Goal: Find specific fact: Find specific fact

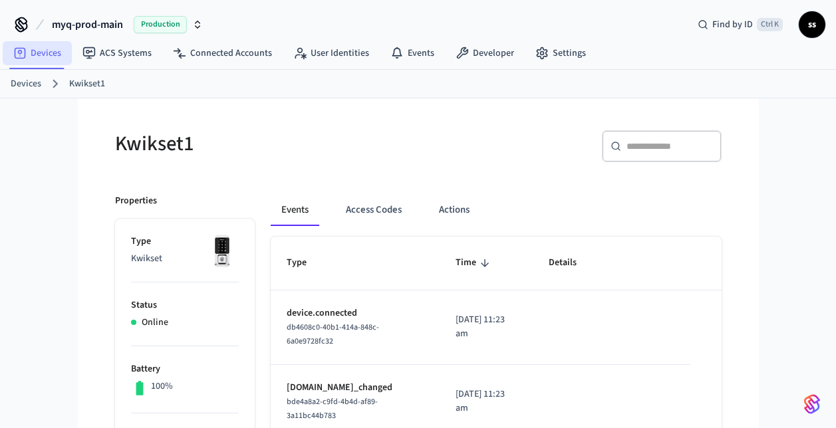
click at [48, 48] on link "Devices" at bounding box center [37, 53] width 69 height 24
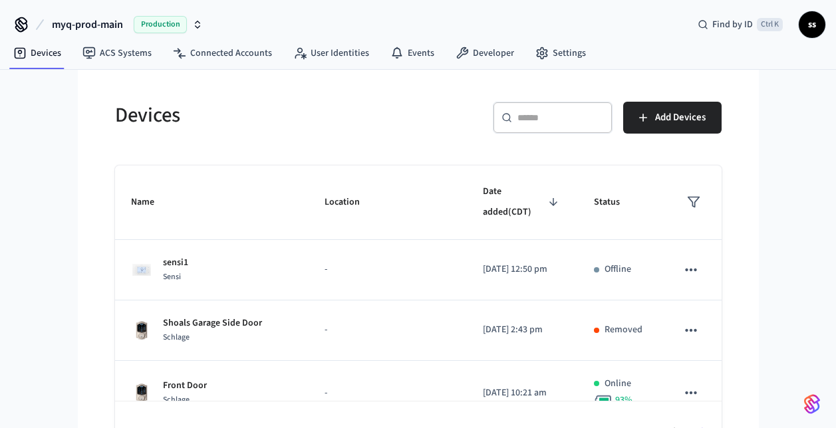
click at [88, 21] on span "myq-prod-main" at bounding box center [87, 25] width 71 height 16
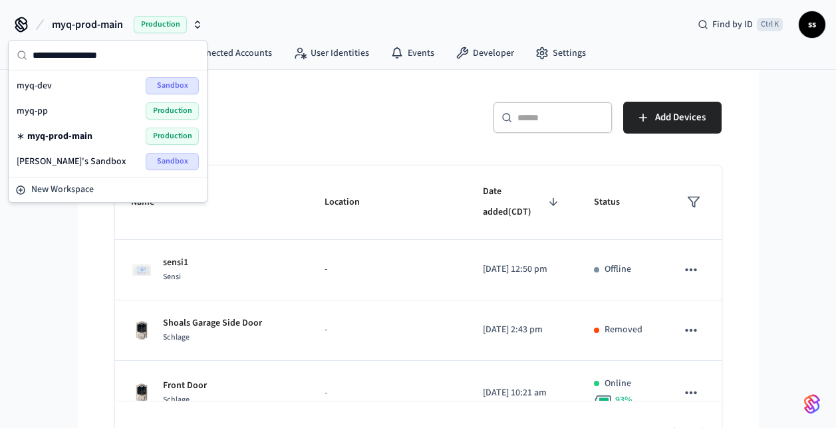
click at [87, 116] on div "myq-pp Production" at bounding box center [108, 110] width 182 height 17
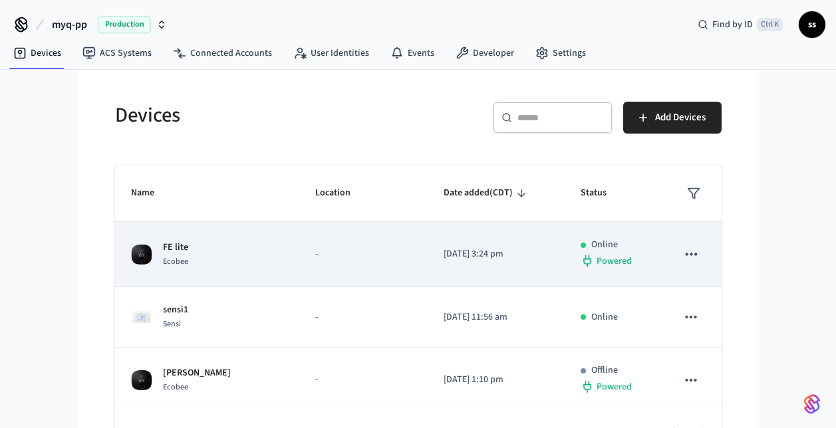
click at [315, 261] on p "-" at bounding box center [363, 254] width 96 height 14
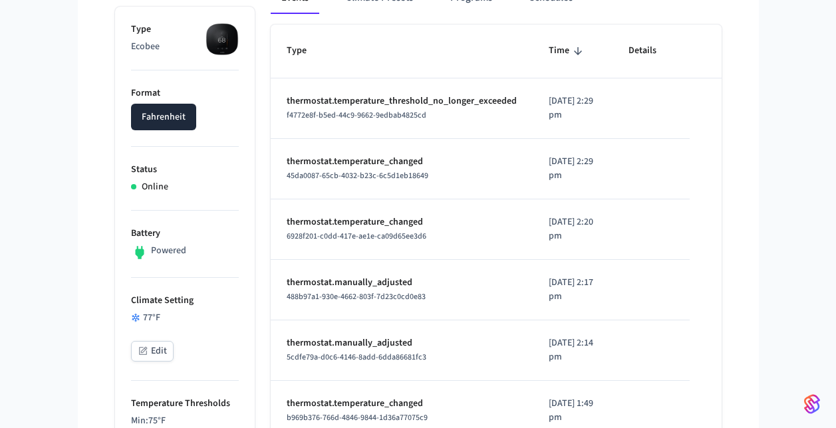
scroll to position [211, 0]
click at [383, 176] on span "45da0087-65cb-4032-b23c-6c5d1eb18649" at bounding box center [358, 176] width 142 height 11
copy span "45da0087-65cb-4032-b23c-6c5d1eb18649"
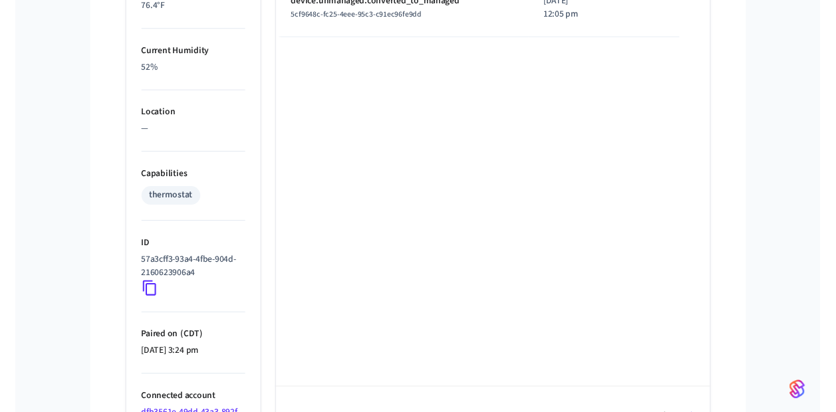
scroll to position [859, 0]
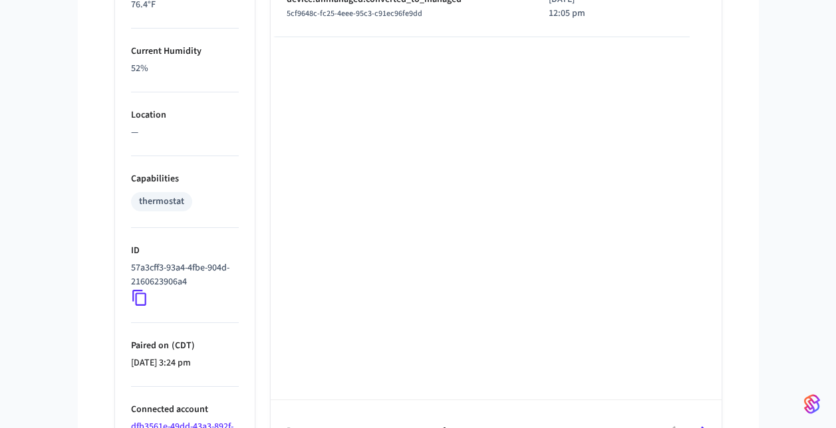
click at [138, 297] on icon at bounding box center [139, 297] width 17 height 17
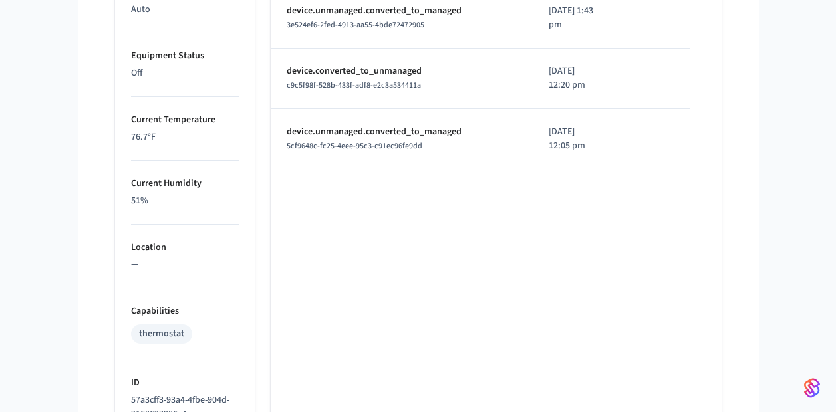
scroll to position [702, 0]
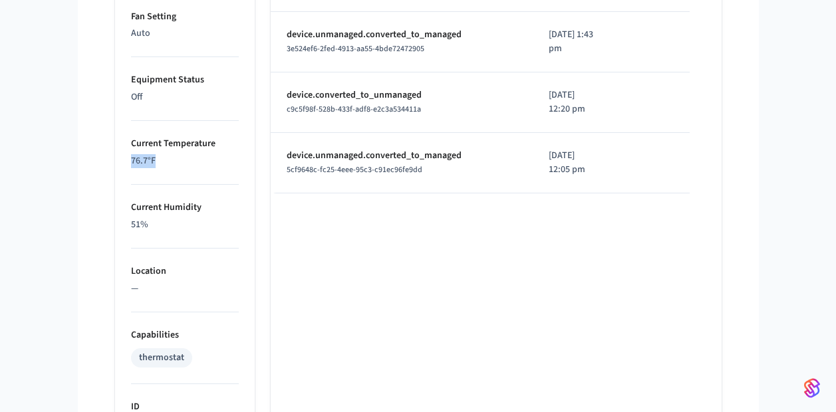
drag, startPoint x: 120, startPoint y: 162, endPoint x: 189, endPoint y: 164, distance: 69.2
click at [189, 164] on ul "Type Ecobee Format Fahrenheit Status Online Battery Powered Climate Setting 77 …" at bounding box center [185, 68] width 140 height 1104
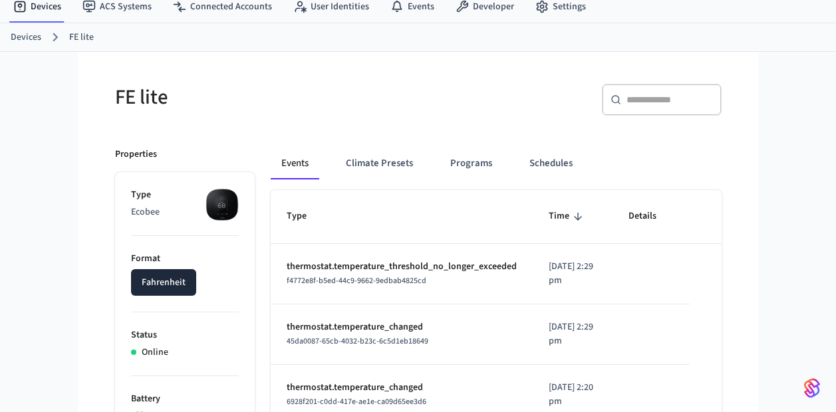
scroll to position [0, 0]
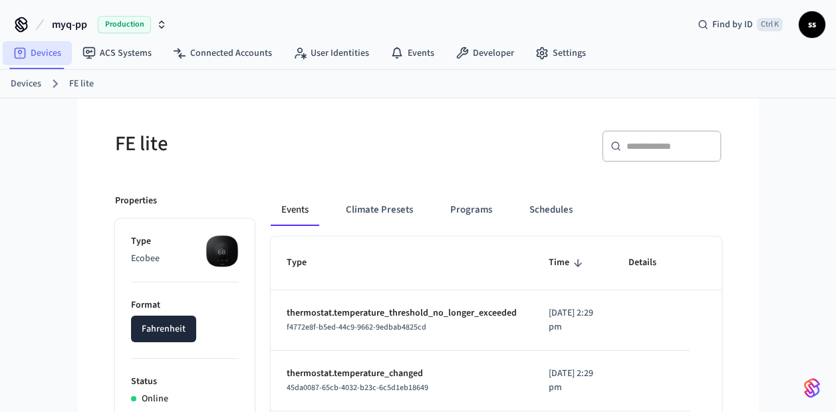
click at [37, 60] on link "Devices" at bounding box center [37, 53] width 69 height 24
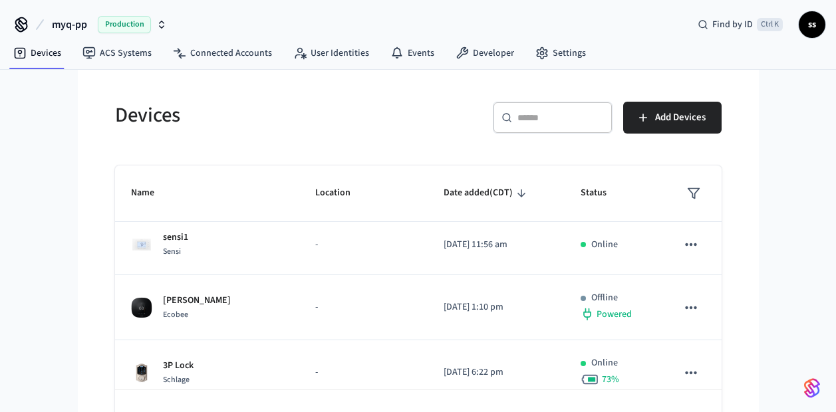
scroll to position [71, 0]
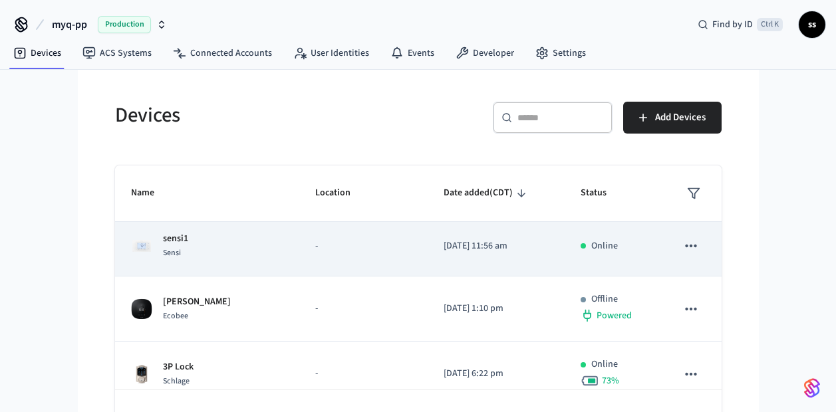
click at [234, 260] on div "sensi1 Sensi" at bounding box center [207, 246] width 152 height 28
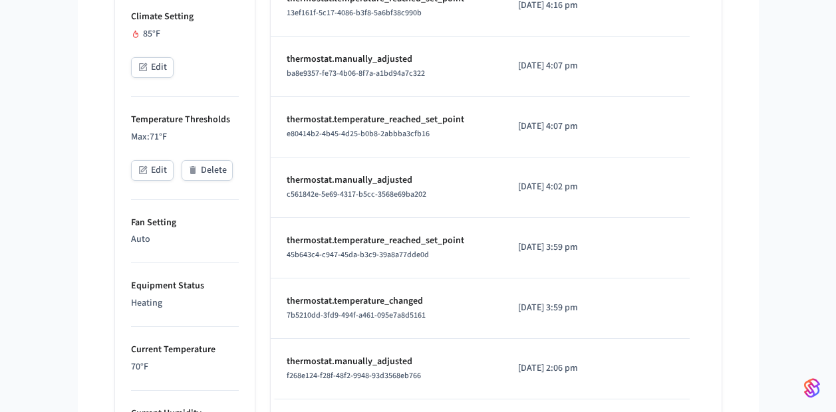
scroll to position [495, 0]
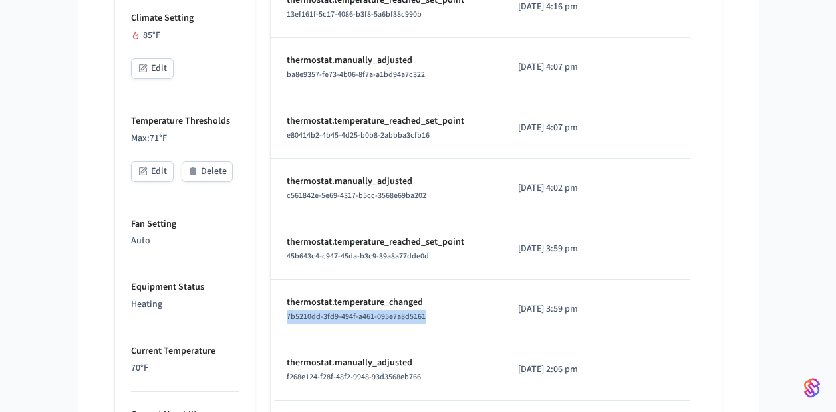
drag, startPoint x: 436, startPoint y: 319, endPoint x: 279, endPoint y: 323, distance: 157.0
click at [279, 323] on td "thermostat.temperature_changed 7b5210dd-3fd9-494f-a461-095e7a8d5161" at bounding box center [387, 310] width 232 height 61
copy span "7b5210dd-3fd9-494f-a461-095e7a8d5161"
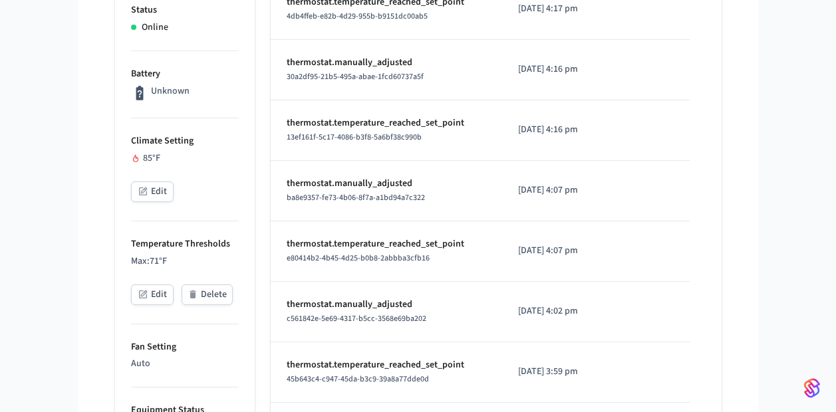
scroll to position [370, 0]
